Goal: Answer question/provide support

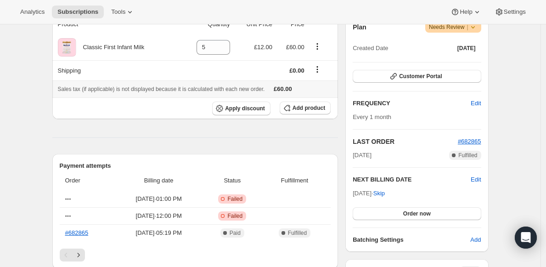
scroll to position [185, 0]
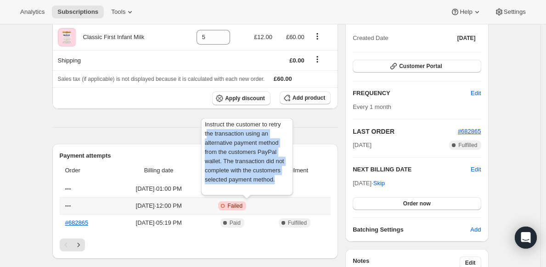
drag, startPoint x: 231, startPoint y: 189, endPoint x: 206, endPoint y: 130, distance: 64.0
click at [206, 131] on div "Instruct the customer to retry the transaction using an alternative payment met…" at bounding box center [247, 158] width 96 height 85
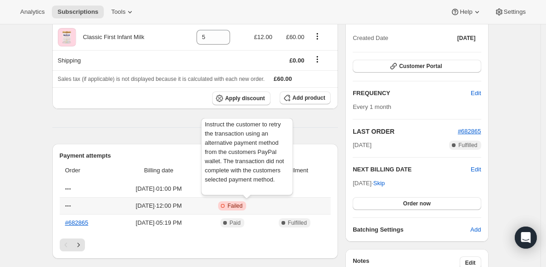
click at [205, 129] on div "Instruct the customer to retry the transaction using an alternative payment met…" at bounding box center [247, 158] width 96 height 85
click at [204, 125] on div "Instruct the customer to retry the transaction using an alternative payment met…" at bounding box center [247, 158] width 96 height 85
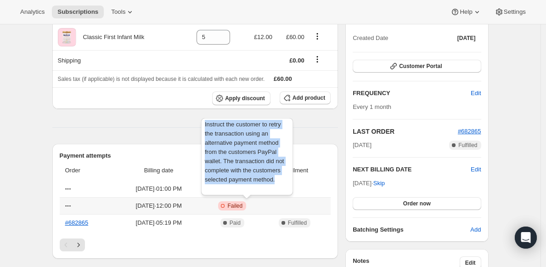
drag, startPoint x: 204, startPoint y: 123, endPoint x: 240, endPoint y: 187, distance: 72.6
click at [240, 187] on div "Instruct the customer to retry the transaction using an alternative payment met…" at bounding box center [247, 158] width 96 height 85
copy span "Instruct the customer to retry the transaction using an alternative payment met…"
